Goal: Check status

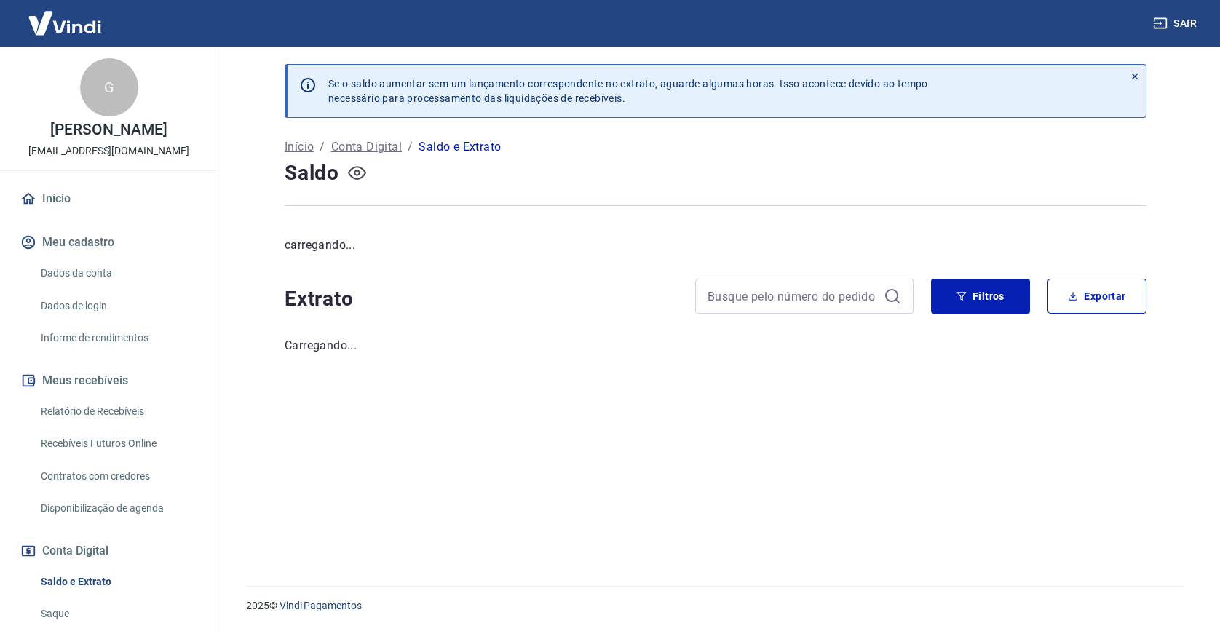
click at [360, 175] on icon "button" at bounding box center [357, 173] width 18 height 18
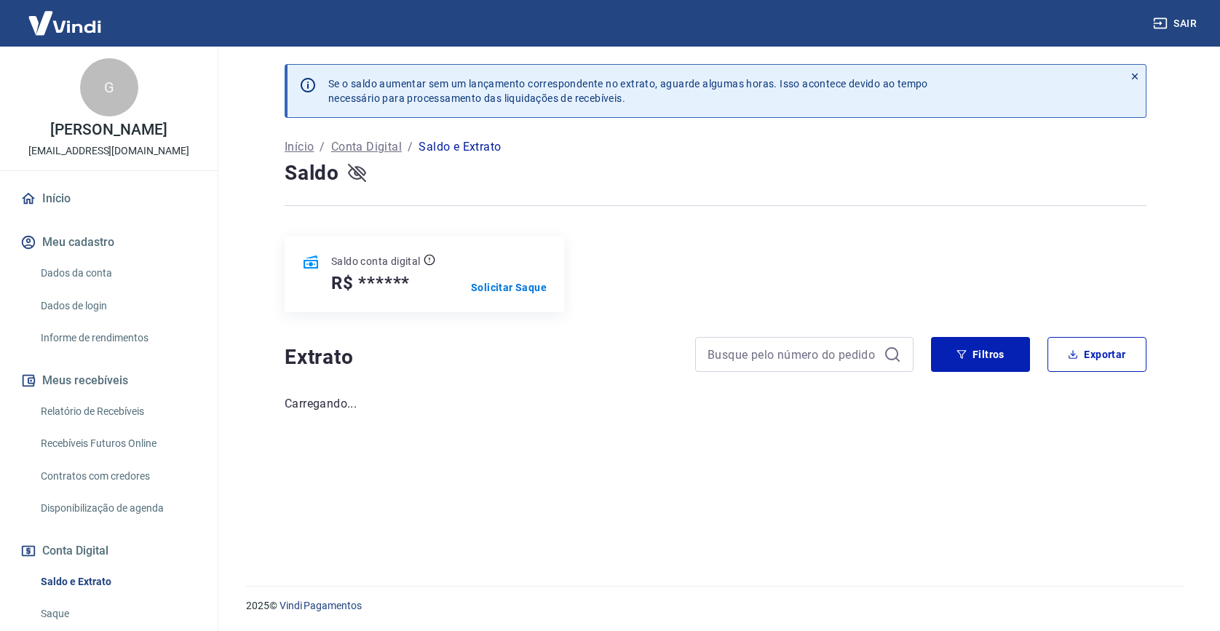
click at [360, 175] on icon "button" at bounding box center [357, 173] width 18 height 18
